Goal: Check status: Check status

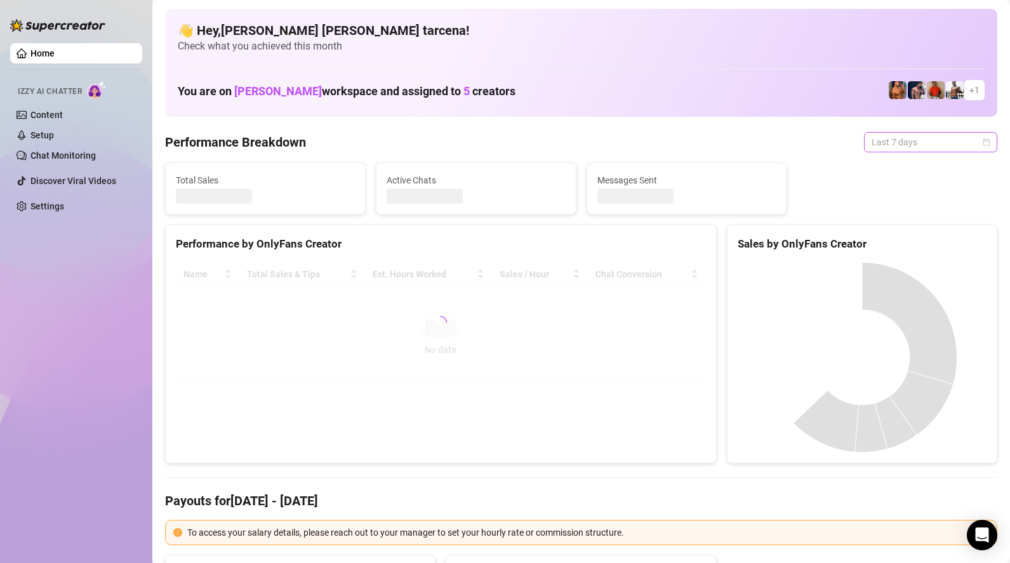
click at [920, 147] on span "Last 7 days" at bounding box center [930, 142] width 118 height 19
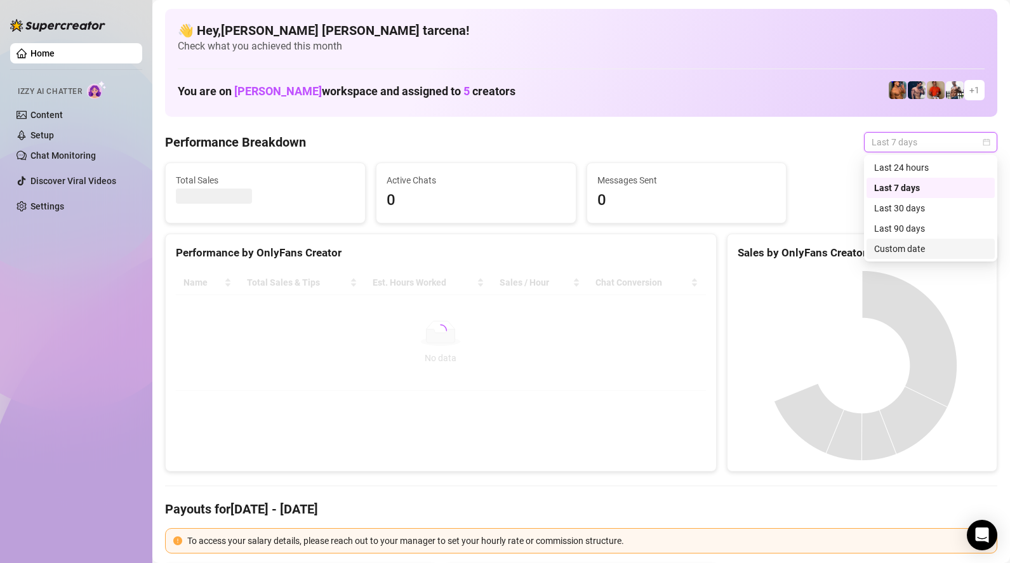
click at [908, 250] on div "Custom date" at bounding box center [930, 249] width 113 height 14
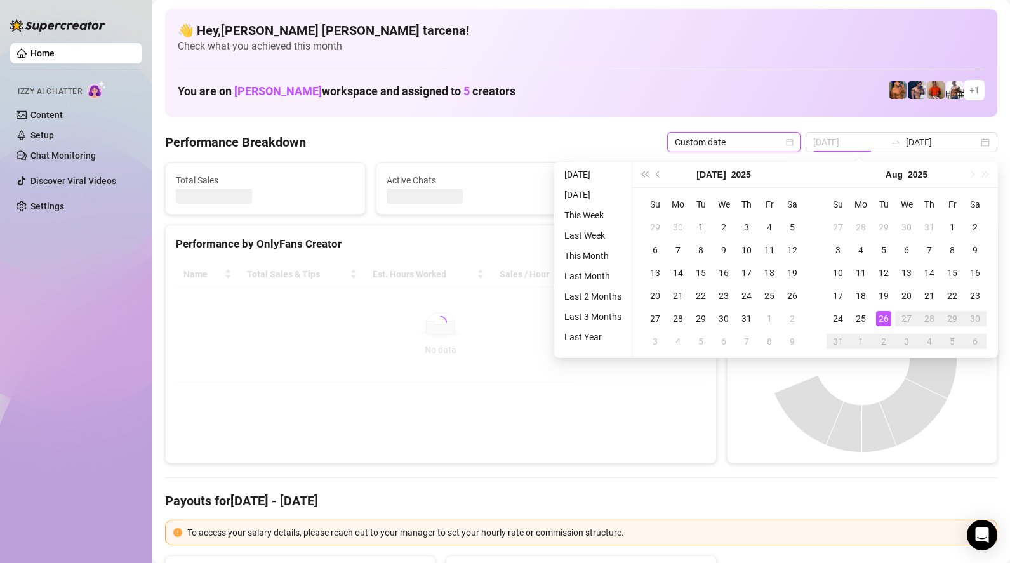
click at [882, 321] on div "26" at bounding box center [883, 318] width 15 height 15
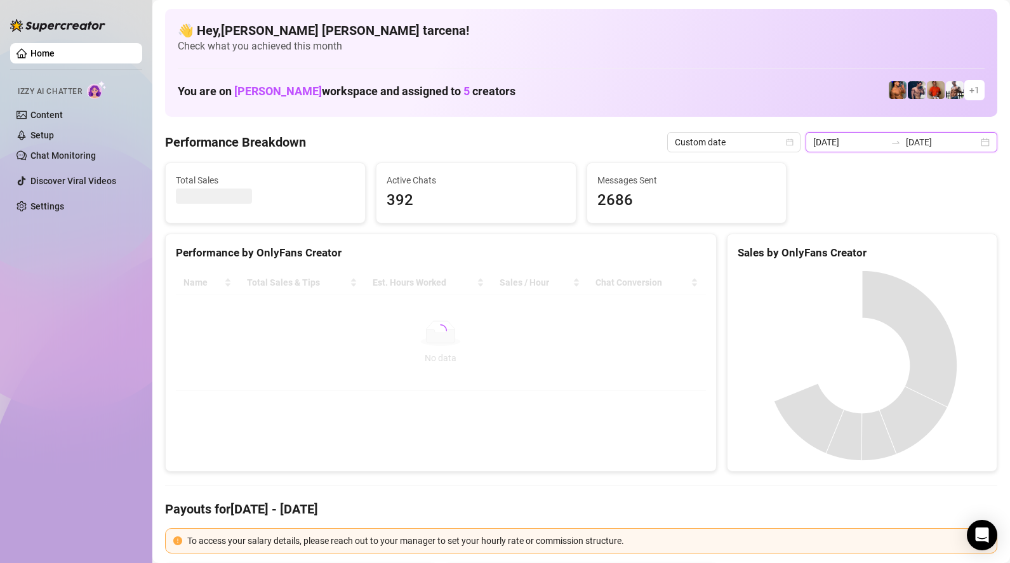
click at [856, 138] on input "2025-08-19" at bounding box center [849, 142] width 72 height 14
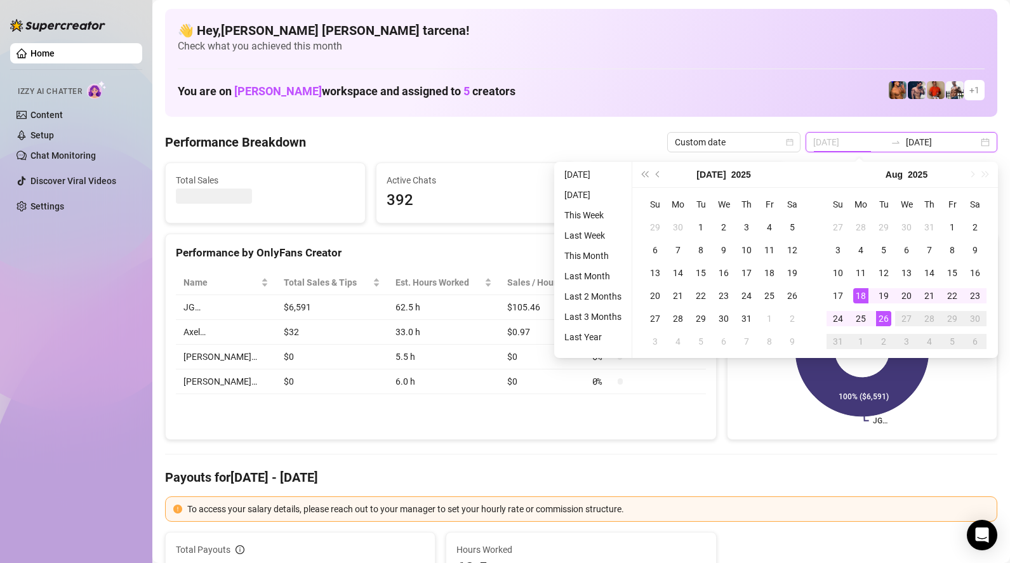
type input "[DATE]"
click at [880, 322] on div "26" at bounding box center [883, 318] width 15 height 15
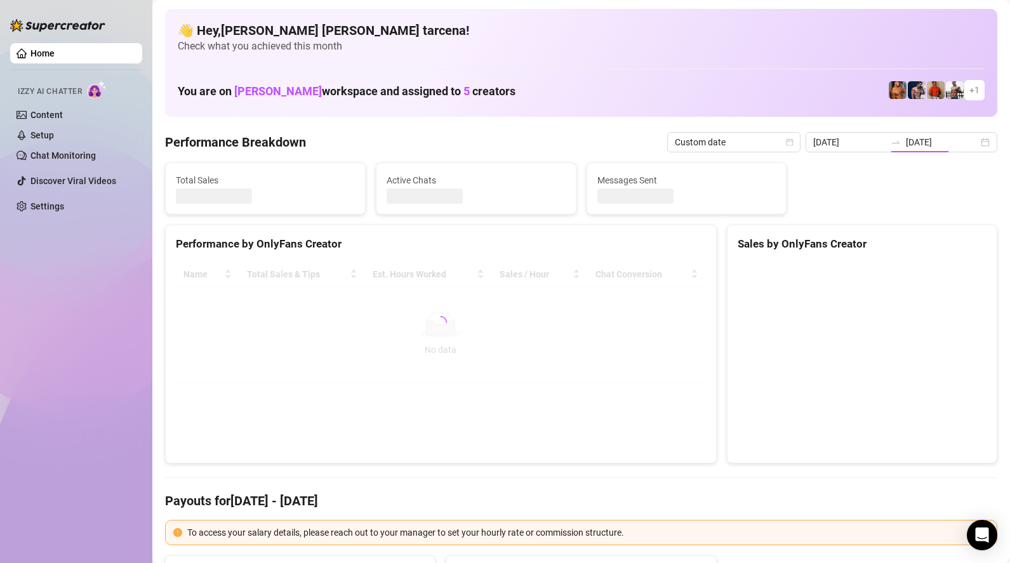
type input "[DATE]"
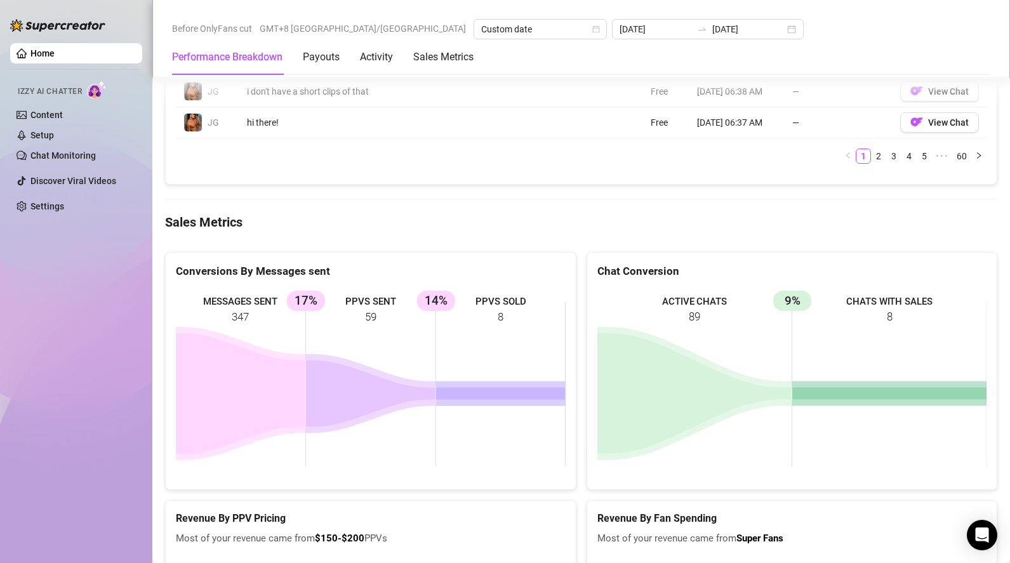
scroll to position [1566, 0]
